Goal: Task Accomplishment & Management: Use online tool/utility

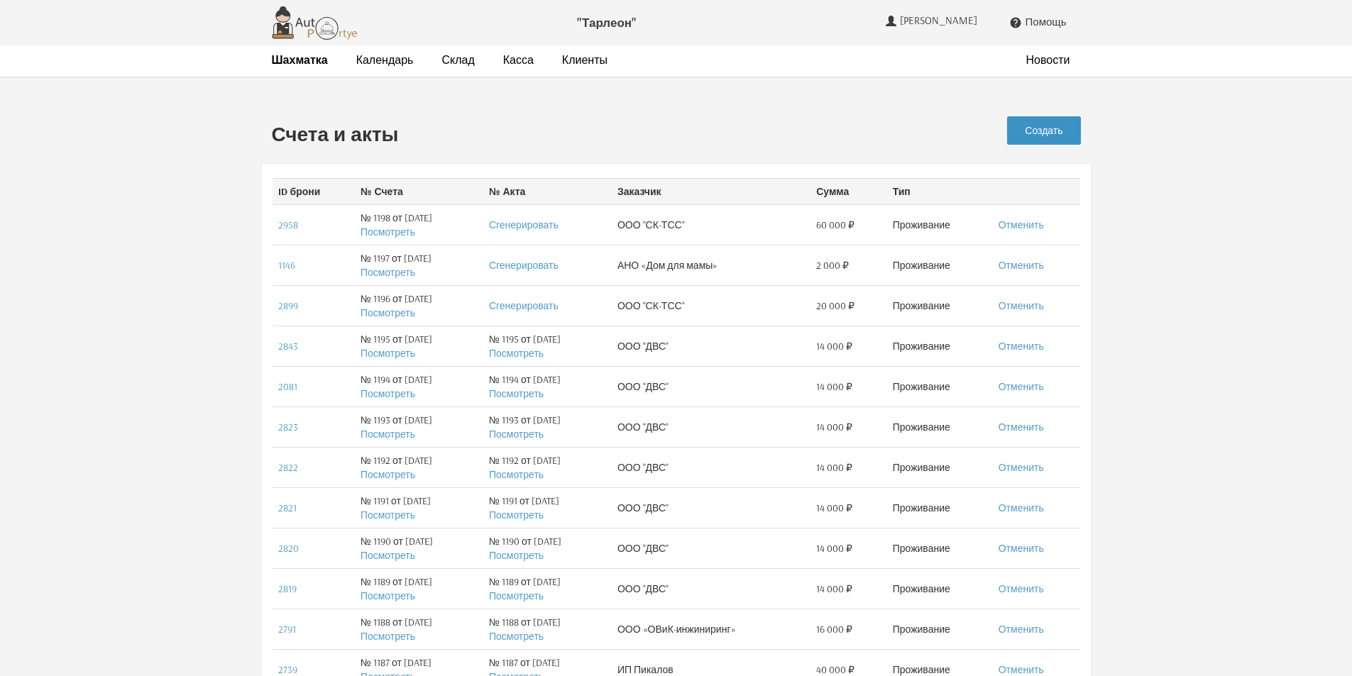
click at [1041, 123] on link "Создать" at bounding box center [1043, 130] width 73 height 28
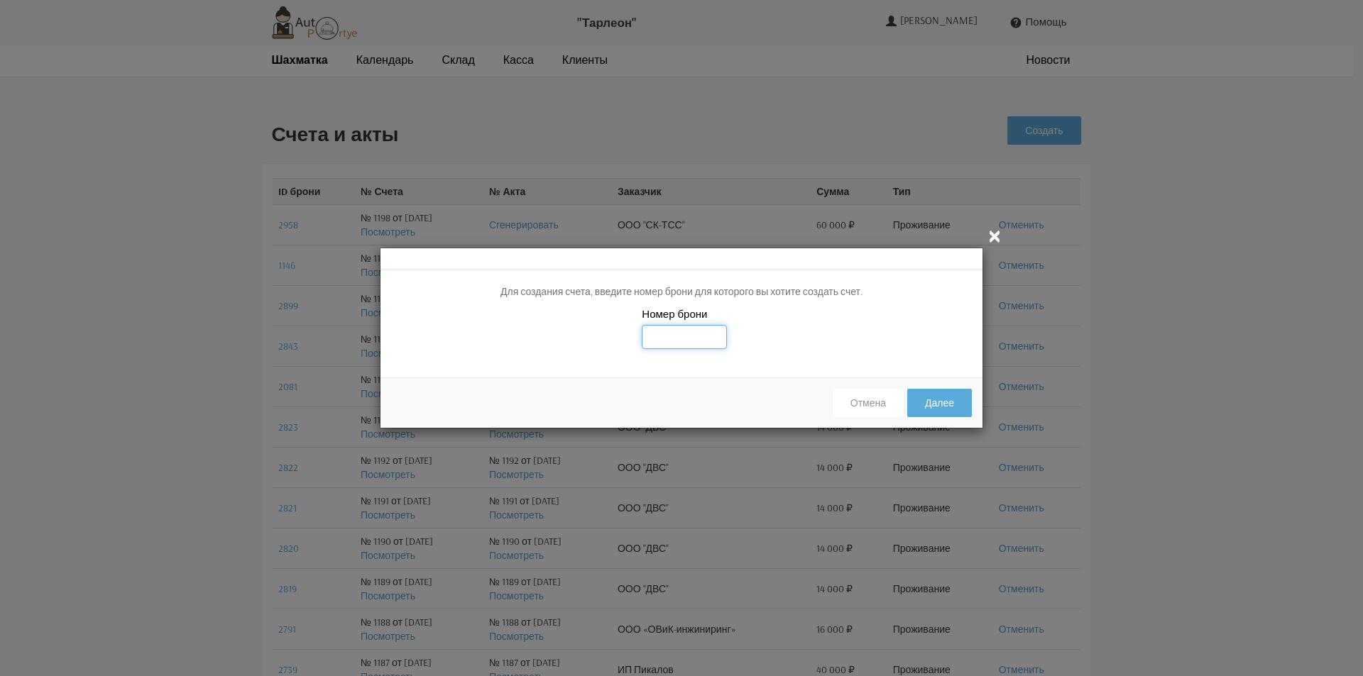
click at [657, 340] on input "text" at bounding box center [684, 337] width 85 height 24
type input "2975"
click at [826, 308] on div "Номер брони 2975" at bounding box center [681, 337] width 602 height 60
click at [925, 405] on button "Далее" at bounding box center [939, 403] width 65 height 28
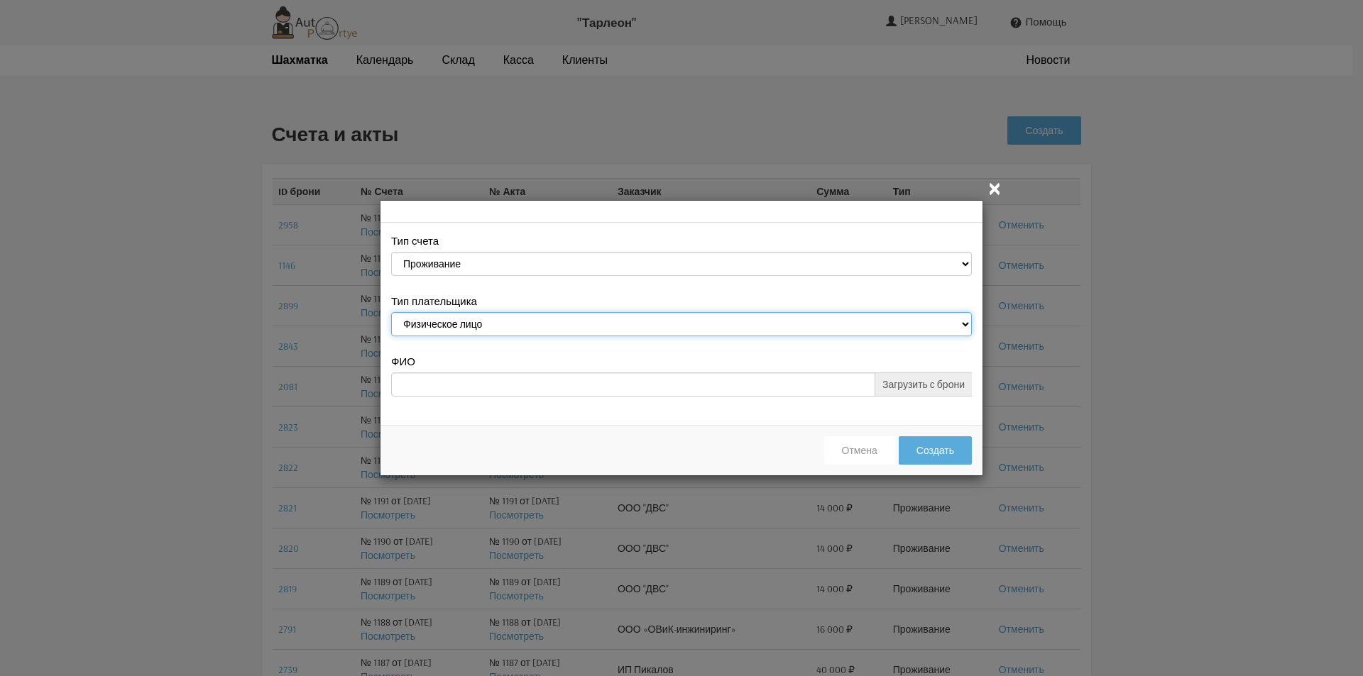
click at [508, 323] on select "Физическое лицо Юридическое лицо" at bounding box center [681, 324] width 581 height 24
select select "legal_entity"
click at [391, 314] on select "Физическое лицо Юридическое лицо" at bounding box center [681, 324] width 581 height 24
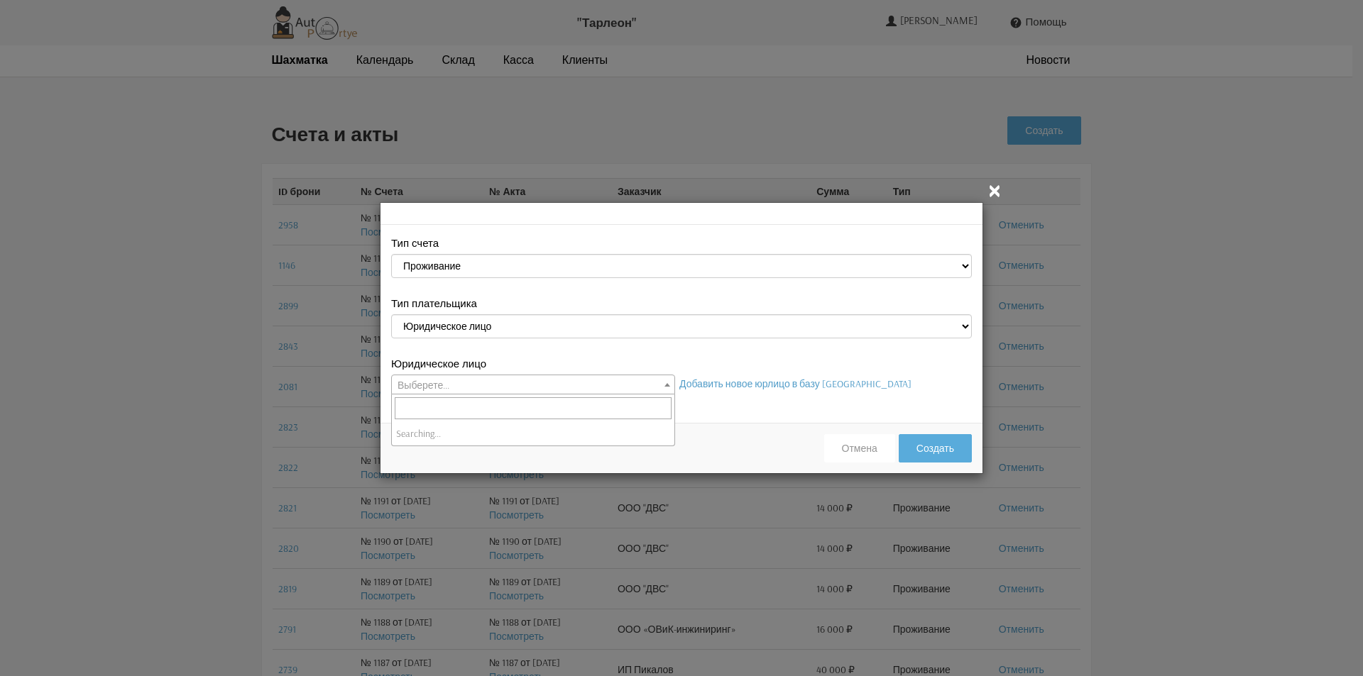
click at [480, 384] on span "Выберете..." at bounding box center [533, 385] width 283 height 20
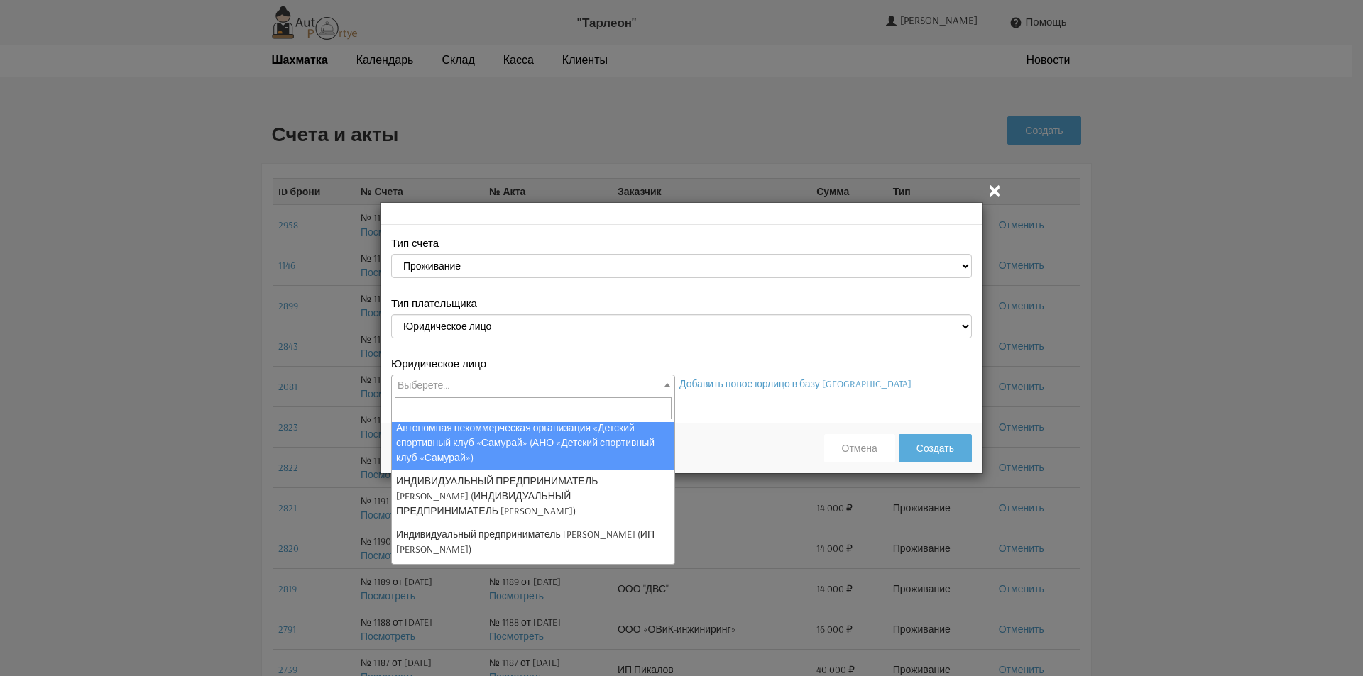
scroll to position [71, 0]
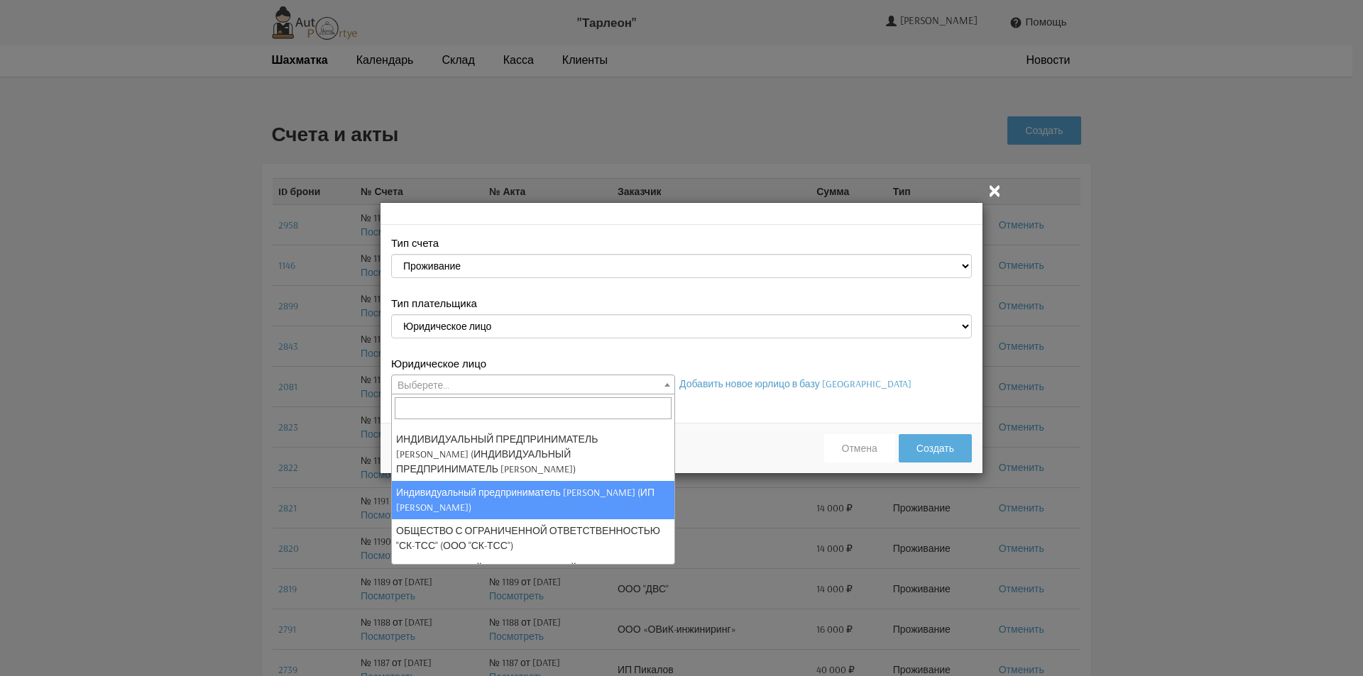
select select "122"
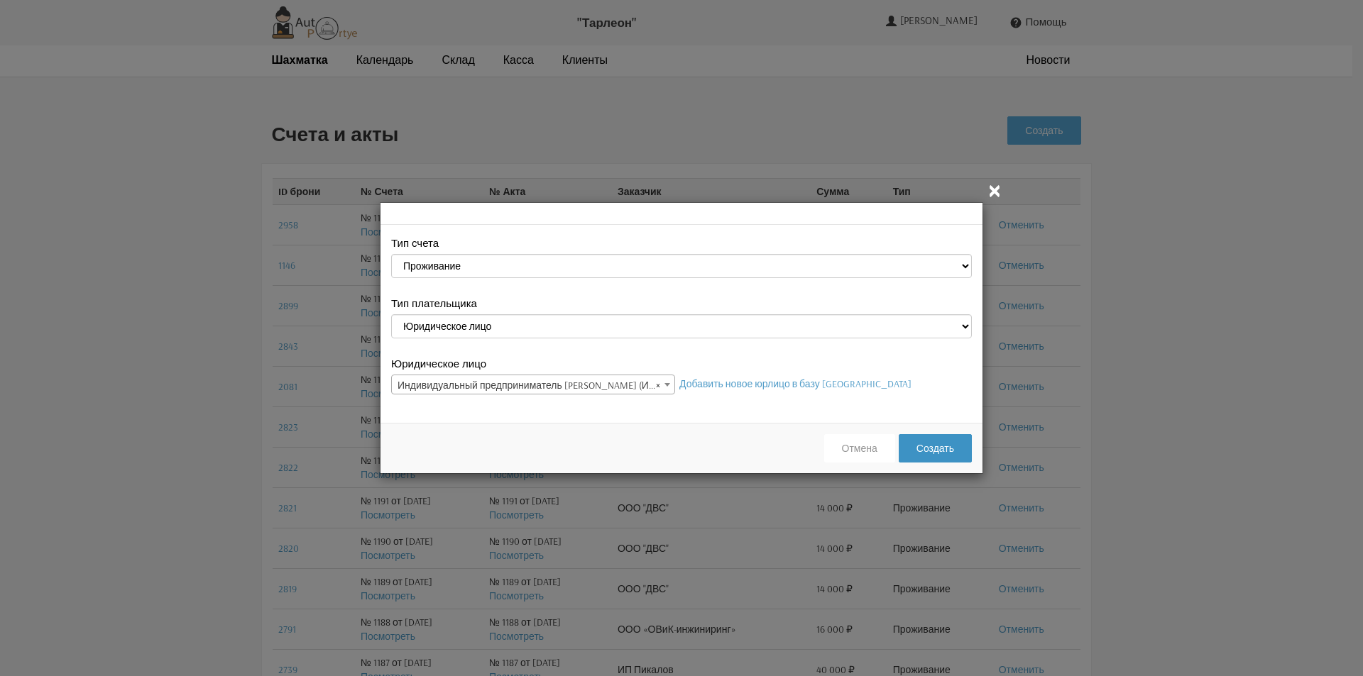
click at [953, 451] on button "Создать" at bounding box center [935, 448] width 73 height 28
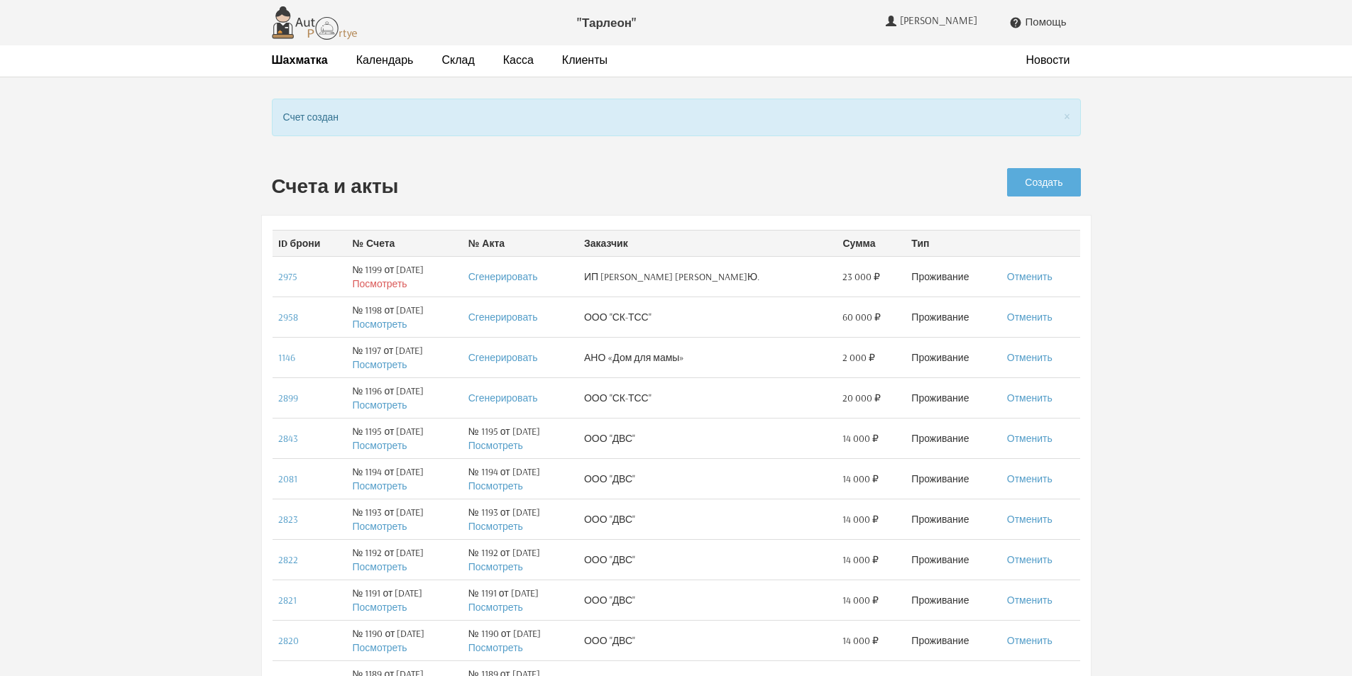
click at [386, 283] on link "Посмотреть" at bounding box center [379, 284] width 55 height 13
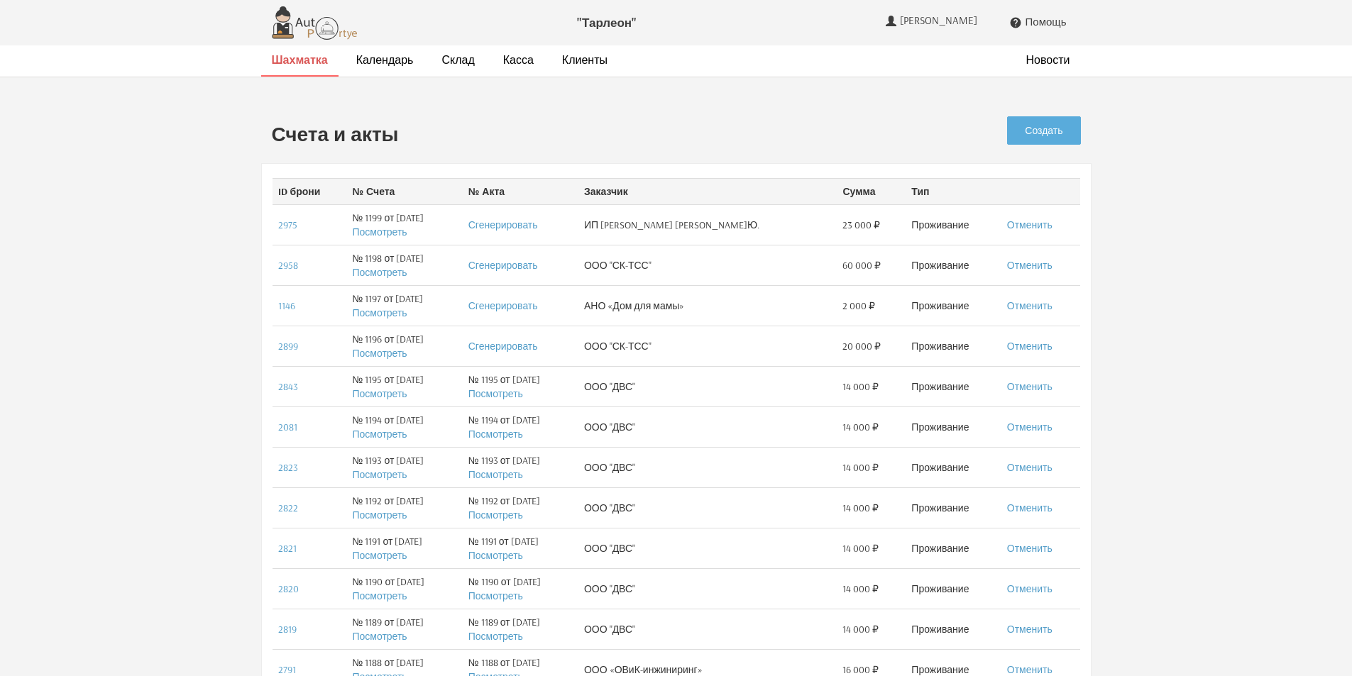
click at [294, 58] on strong "Шахматка" at bounding box center [300, 60] width 56 height 14
